Goal: Transaction & Acquisition: Purchase product/service

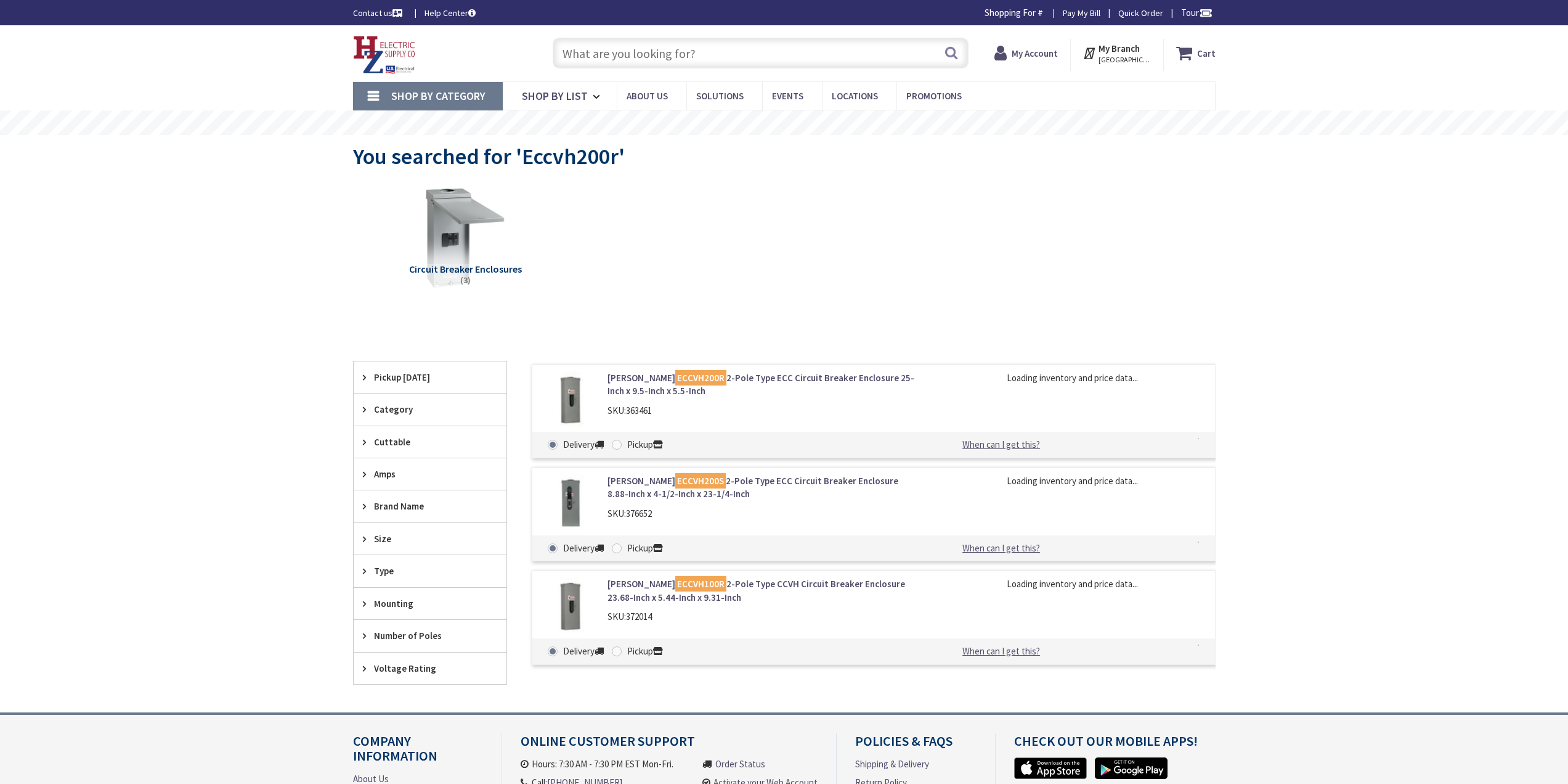
click at [666, 60] on input "text" at bounding box center [760, 53] width 415 height 31
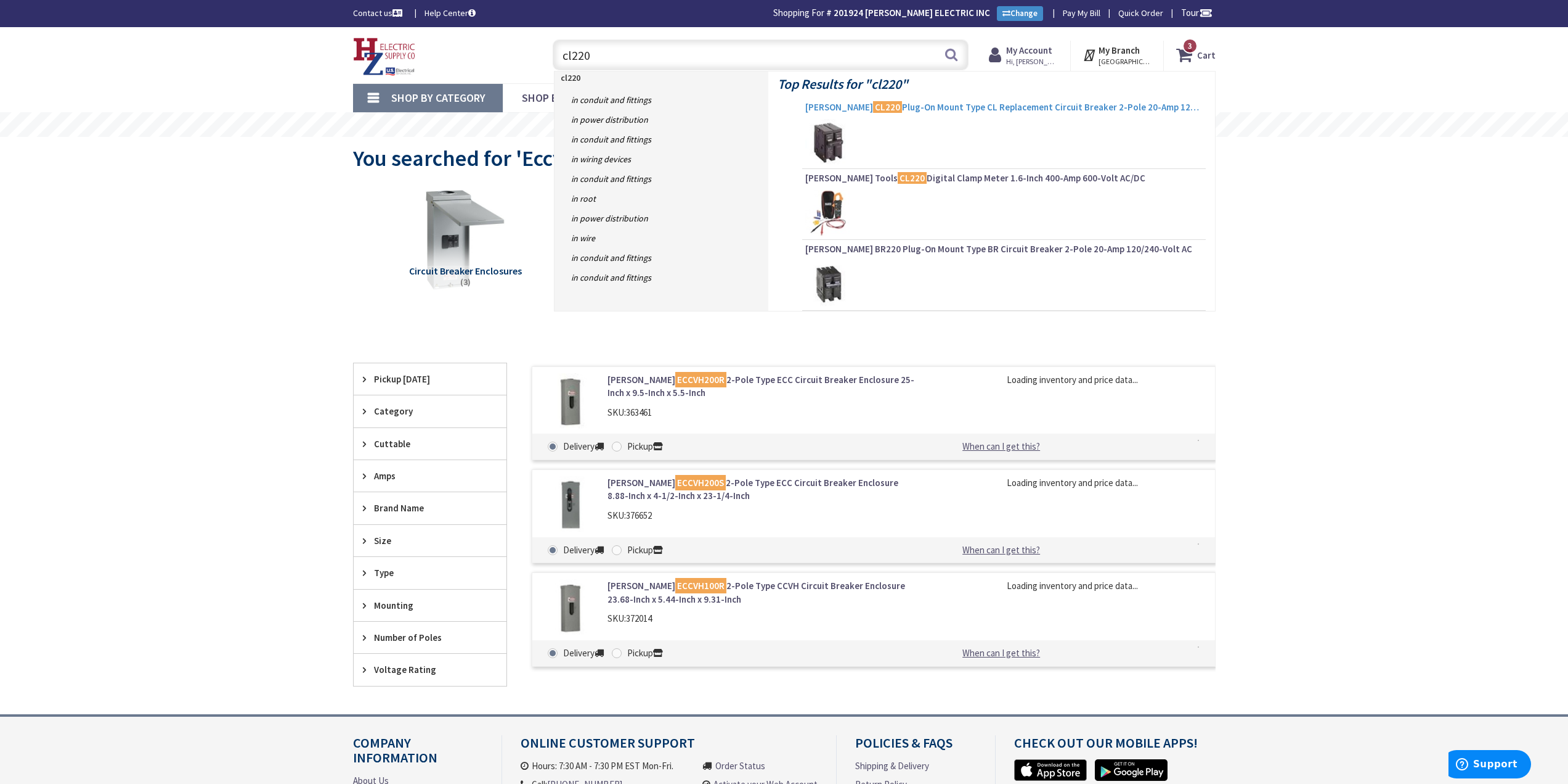
type input "cl220"
click at [985, 103] on span "[PERSON_NAME] CL220 Plug-On Mount Type CL Replacement Circuit Breaker 2-Pole 20…" at bounding box center [1004, 107] width 397 height 13
